Goal: Task Accomplishment & Management: Manage account settings

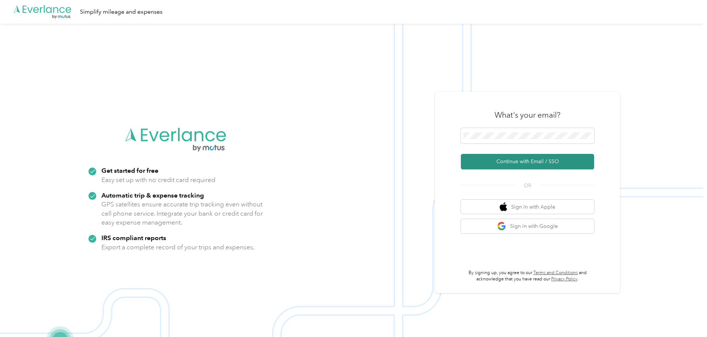
click at [537, 163] on button "Continue with Email / SSO" at bounding box center [527, 162] width 133 height 16
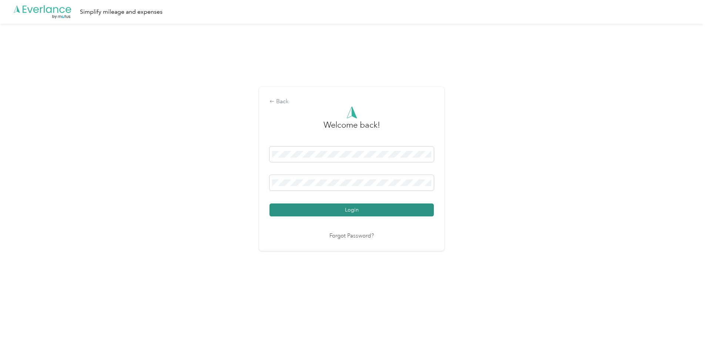
click at [368, 210] on button "Login" at bounding box center [352, 210] width 164 height 13
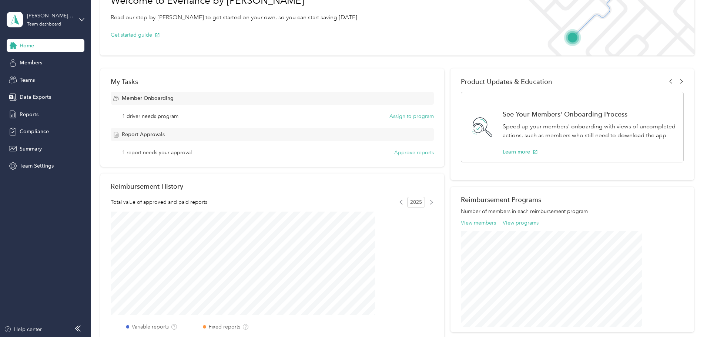
scroll to position [37, 0]
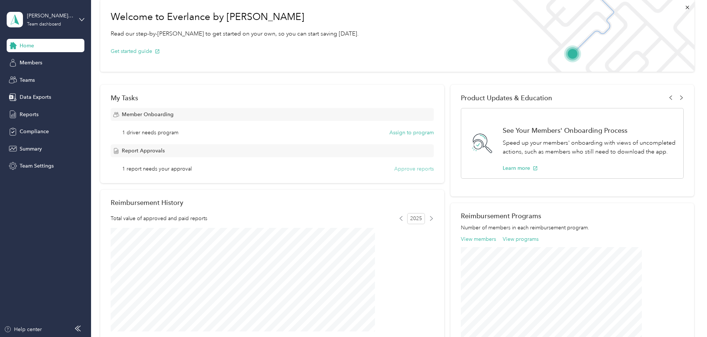
click at [399, 171] on button "Approve reports" at bounding box center [414, 169] width 40 height 8
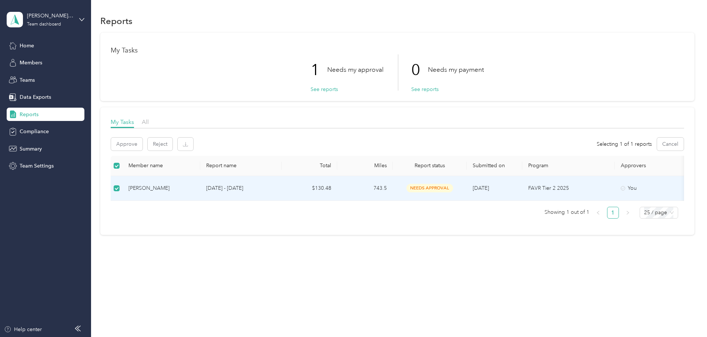
click at [453, 189] on span "needs approval" at bounding box center [430, 188] width 47 height 9
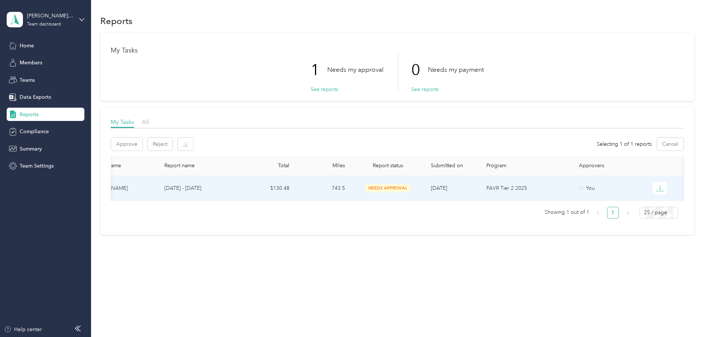
scroll to position [0, 138]
click at [657, 189] on icon "button" at bounding box center [660, 188] width 7 height 7
click at [617, 225] on div "EXCEL" at bounding box center [620, 228] width 16 height 8
click at [143, 144] on button "Approve" at bounding box center [126, 144] width 31 height 13
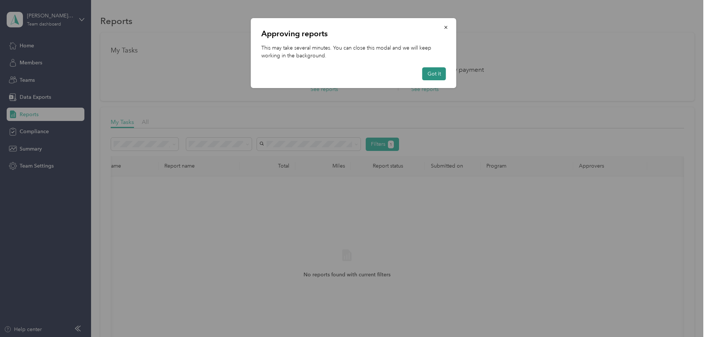
click at [434, 74] on button "Got it" at bounding box center [435, 73] width 24 height 13
